Goal: Check status: Check status

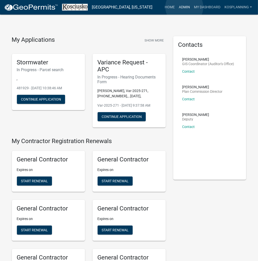
click at [184, 7] on link "Admin" at bounding box center [183, 8] width 15 height 10
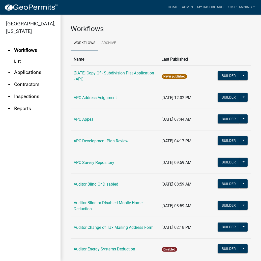
click at [34, 72] on link "arrow_drop_down Applications" at bounding box center [30, 72] width 60 height 12
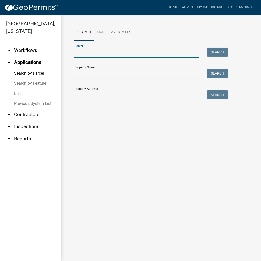
drag, startPoint x: 82, startPoint y: 54, endPoint x: 85, endPoint y: 55, distance: 2.8
click at [83, 54] on input "Parcel ID:" at bounding box center [136, 53] width 125 height 10
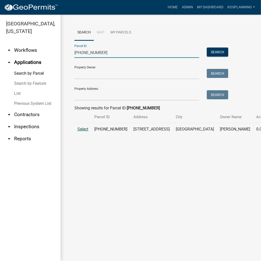
type input "[PHONE_NUMBER]"
click at [81, 132] on span "Select" at bounding box center [82, 129] width 11 height 5
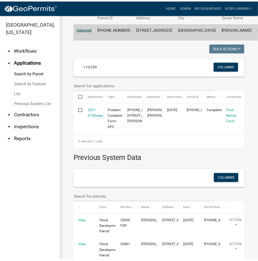
scroll to position [101, 0]
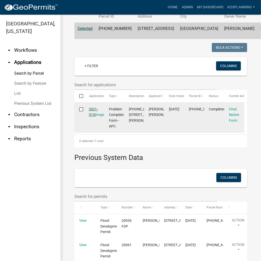
click at [90, 117] on link "2021-313" at bounding box center [93, 112] width 9 height 10
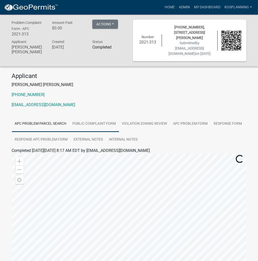
click at [86, 124] on link "Public Complaint Form" at bounding box center [93, 124] width 49 height 16
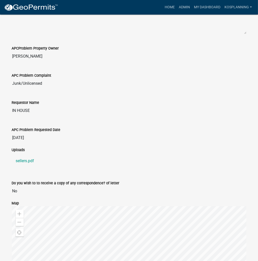
scroll to position [222, 0]
click at [24, 161] on link "sellers.pdf" at bounding box center [129, 161] width 234 height 12
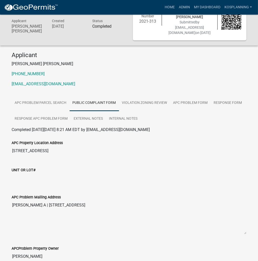
scroll to position [20, 0]
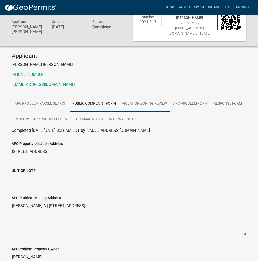
click at [154, 104] on link "Violation Zoning Review" at bounding box center [144, 104] width 51 height 16
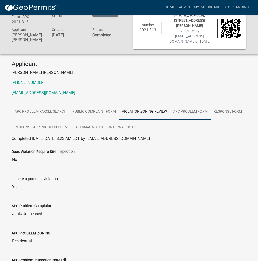
scroll to position [10, 0]
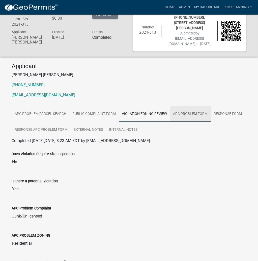
click at [199, 114] on link "APC Problem Form" at bounding box center [190, 114] width 41 height 16
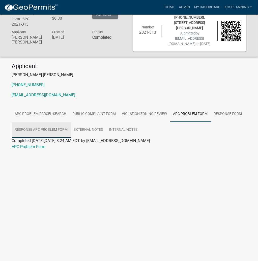
click at [41, 133] on link "Response APC Problem Form" at bounding box center [41, 130] width 59 height 16
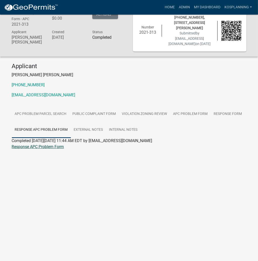
click at [50, 148] on link "Response APC Problem Form" at bounding box center [38, 147] width 52 height 5
click at [171, 6] on link "Home" at bounding box center [169, 8] width 14 height 10
